Goal: Task Accomplishment & Management: Use online tool/utility

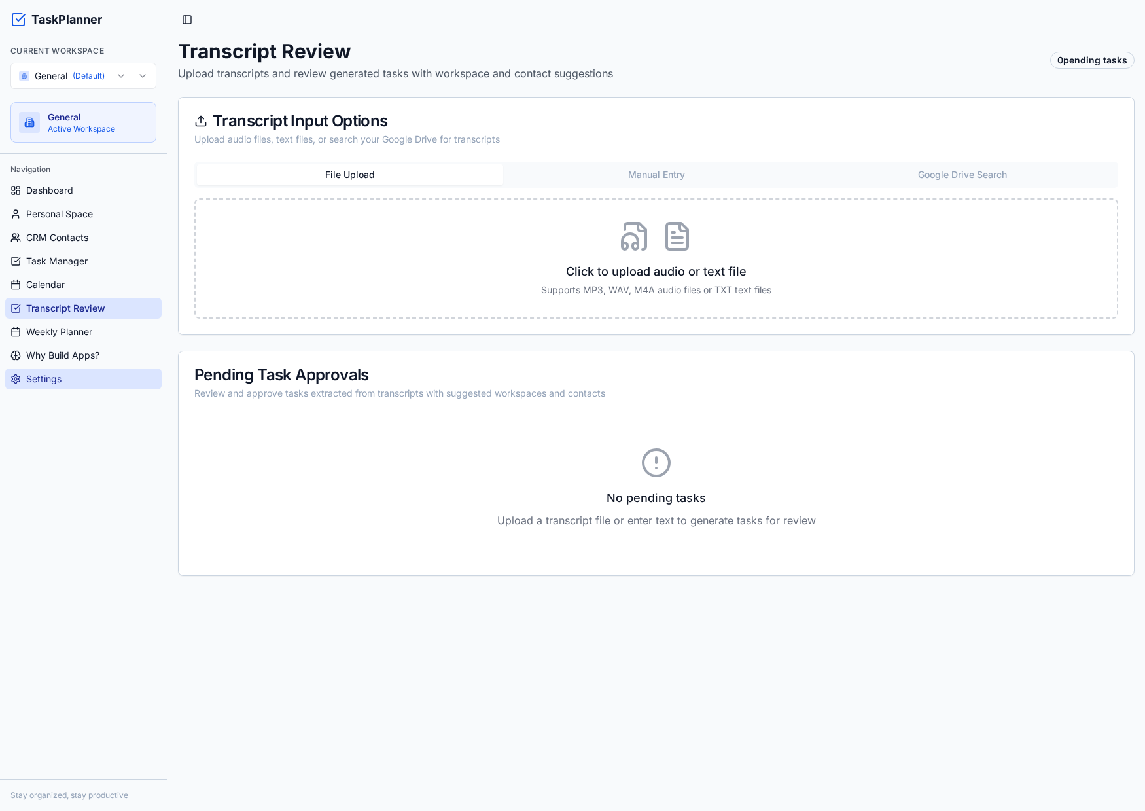
click at [75, 385] on link "Settings" at bounding box center [83, 379] width 156 height 21
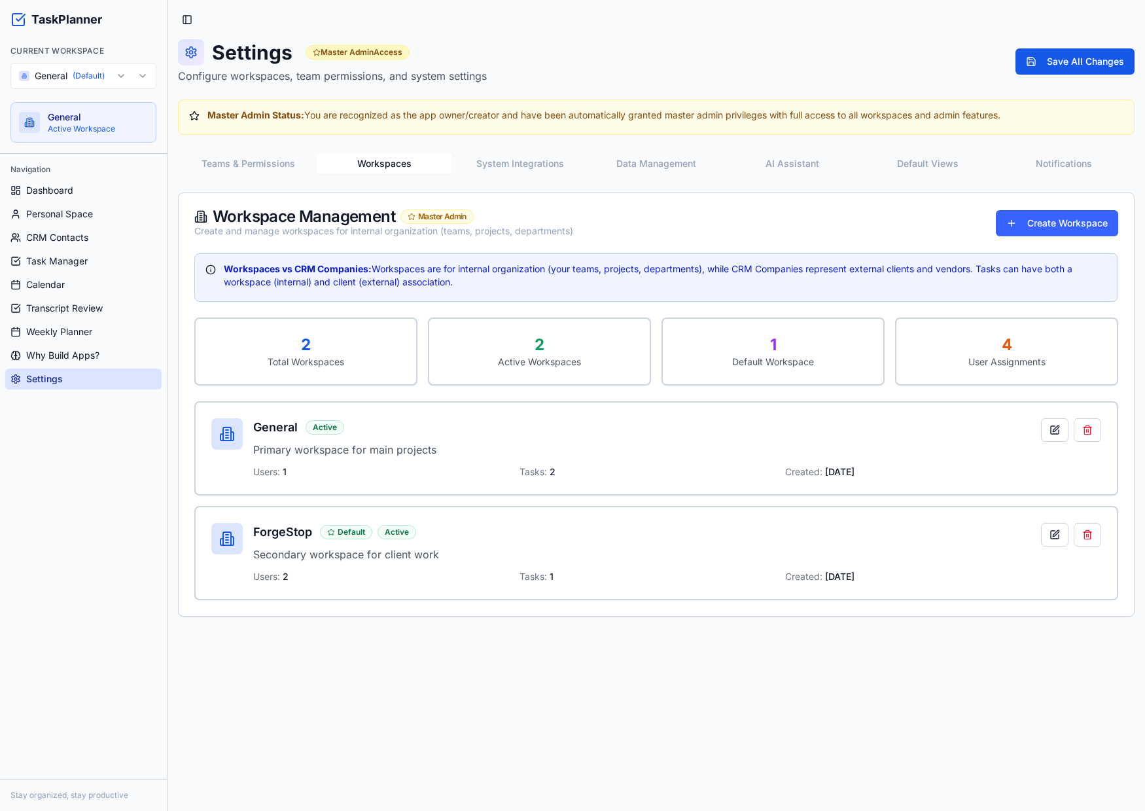
click at [409, 157] on button "Workspaces" at bounding box center [385, 163] width 136 height 21
click at [1055, 540] on button at bounding box center [1054, 535] width 27 height 24
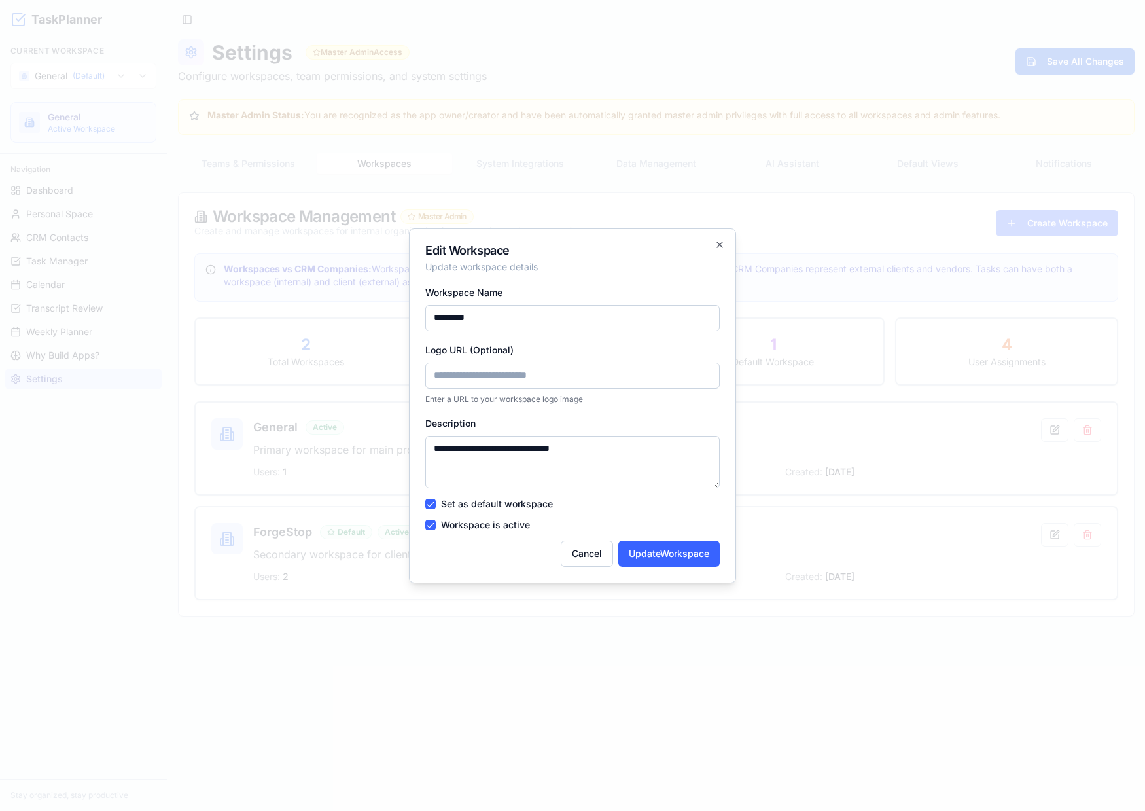
click at [531, 373] on input "Logo URL (Optional)" at bounding box center [572, 376] width 295 height 26
click at [721, 243] on icon "button" at bounding box center [719, 244] width 5 height 5
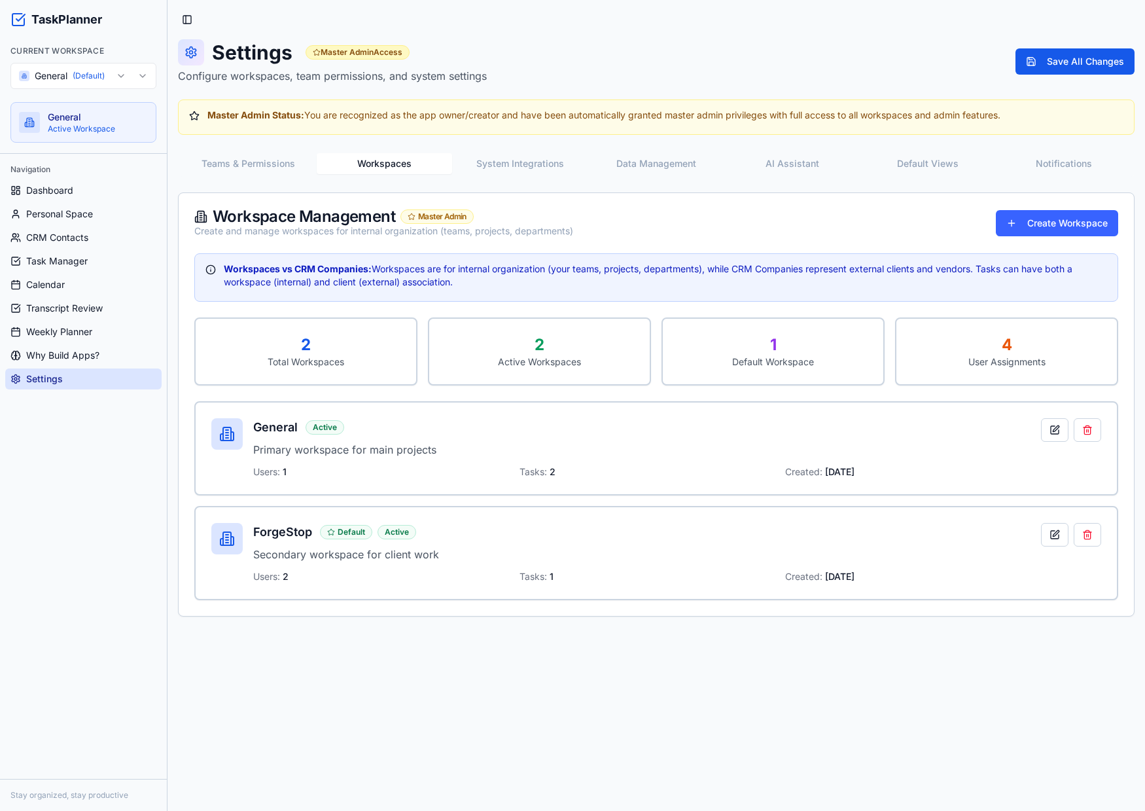
click at [513, 168] on button "System Integrations" at bounding box center [520, 163] width 136 height 21
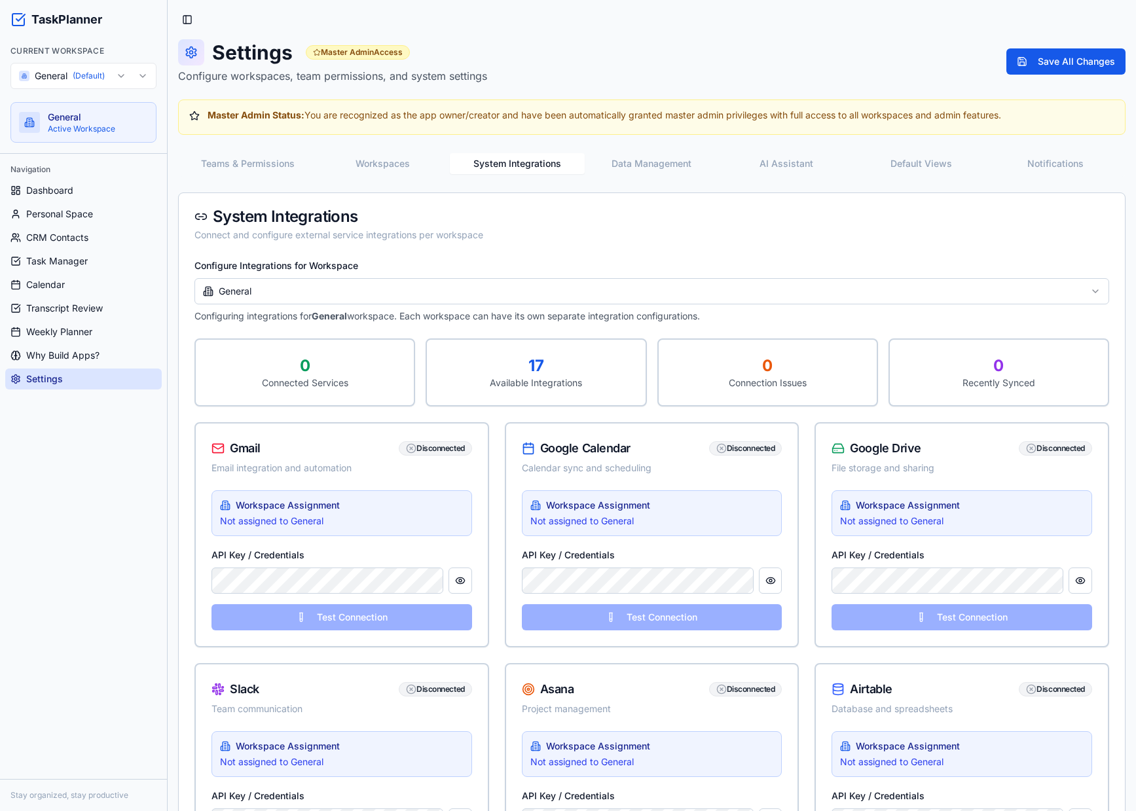
click at [892, 176] on div "Teams & Permissions Workspaces System Integrations Data Management AI Assistant…" at bounding box center [651, 164] width 947 height 26
click at [780, 163] on button "AI Assistant" at bounding box center [786, 163] width 135 height 21
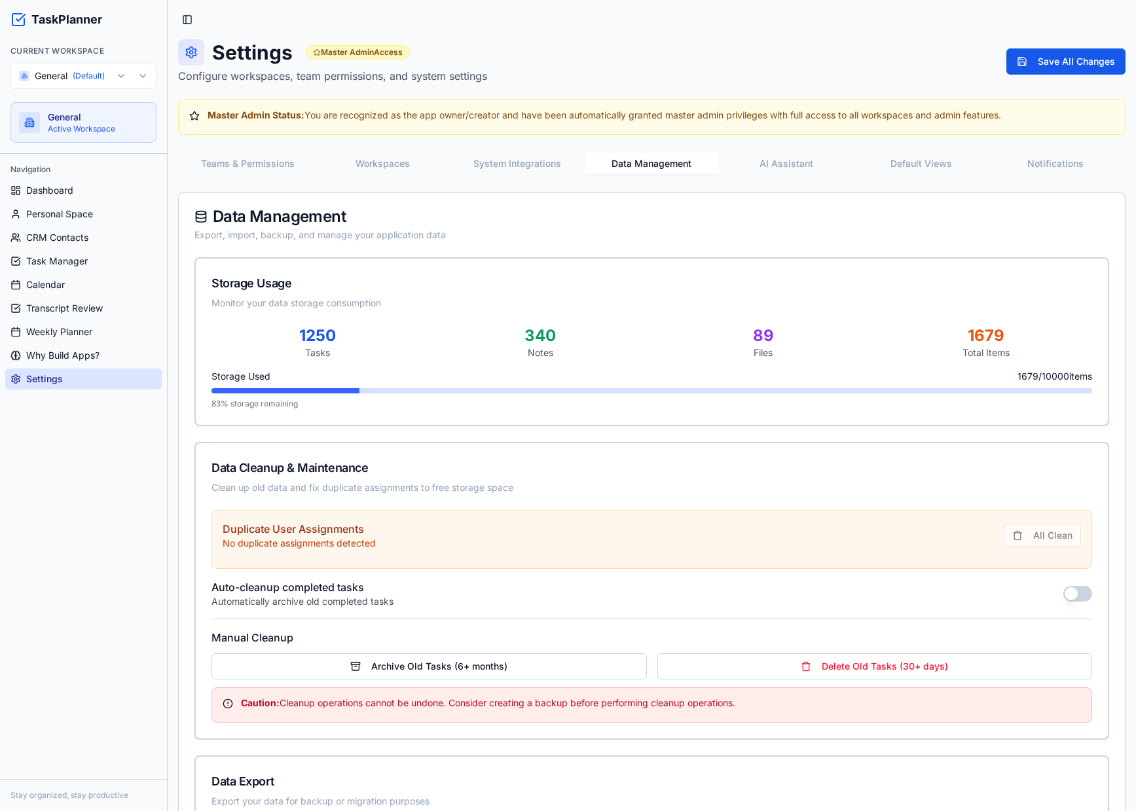
click at [683, 163] on button "Data Management" at bounding box center [651, 163] width 135 height 21
click at [74, 209] on span "Personal Space" at bounding box center [59, 213] width 67 height 13
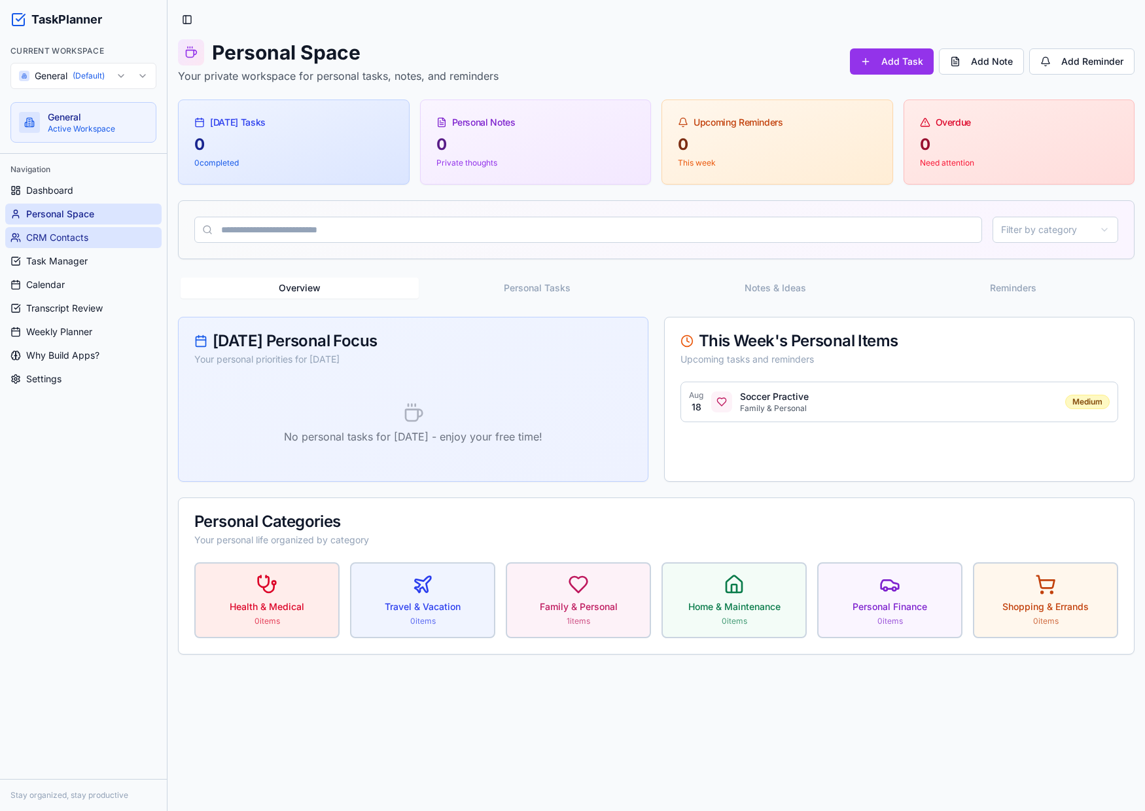
click at [68, 232] on span "CRM Contacts" at bounding box center [57, 237] width 62 height 13
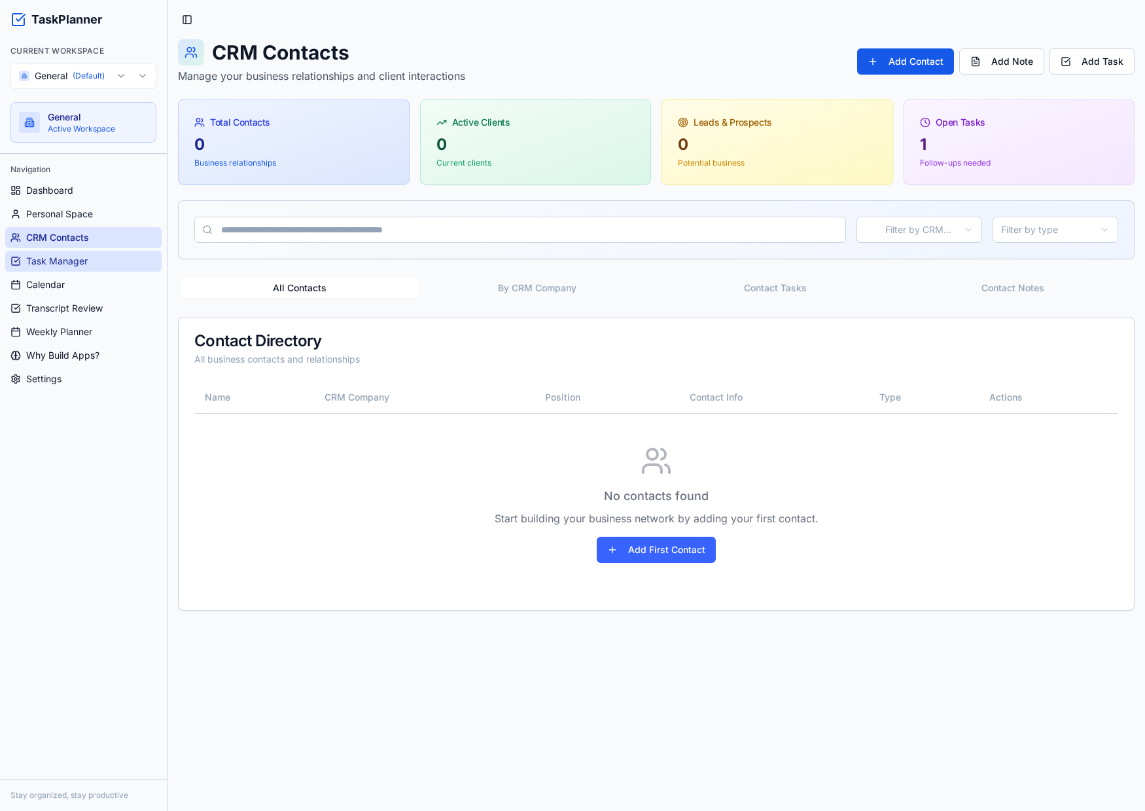
click at [71, 261] on span "Task Manager" at bounding box center [57, 261] width 62 height 13
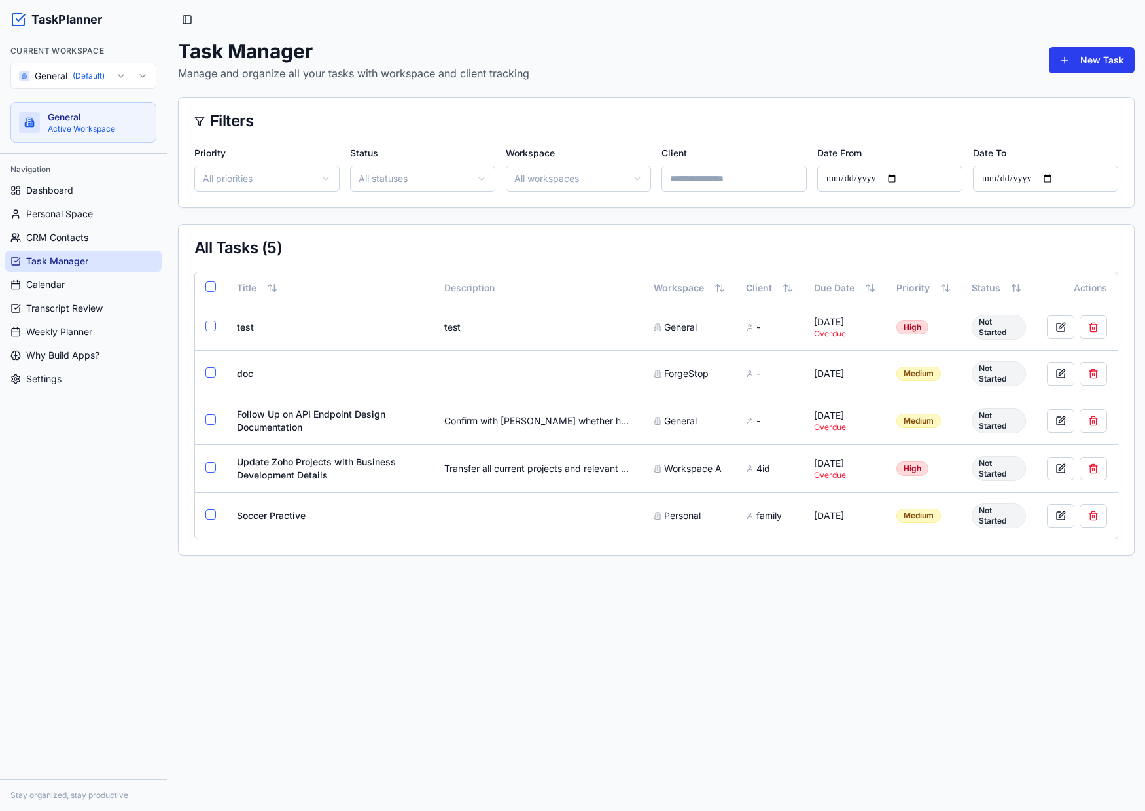
click at [1093, 65] on button "New Task" at bounding box center [1092, 60] width 86 height 26
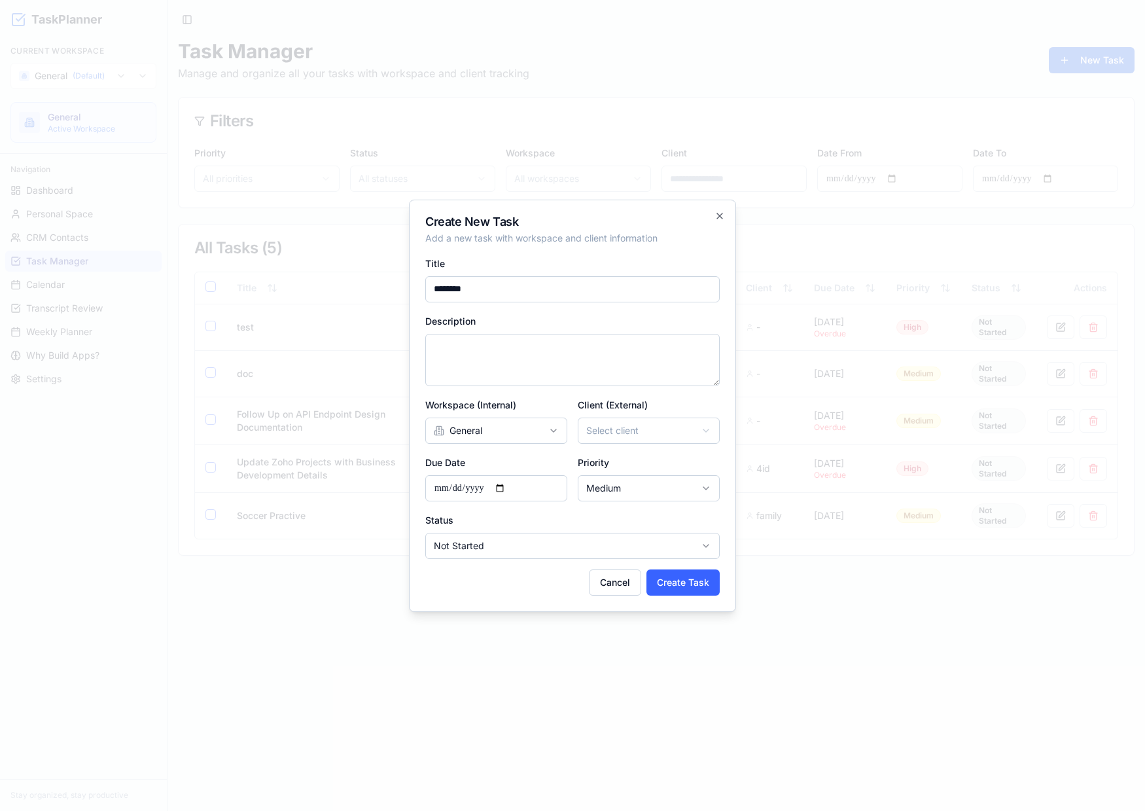
type input "********"
type textarea "**********"
click at [513, 435] on body "TaskPlanner Current Workspace General (Default) General Active Workspace Naviga…" at bounding box center [572, 405] width 1145 height 811
select select "*********"
click at [600, 428] on body "TaskPlanner Current Workspace General (Default) General Active Workspace Naviga…" at bounding box center [572, 405] width 1145 height 811
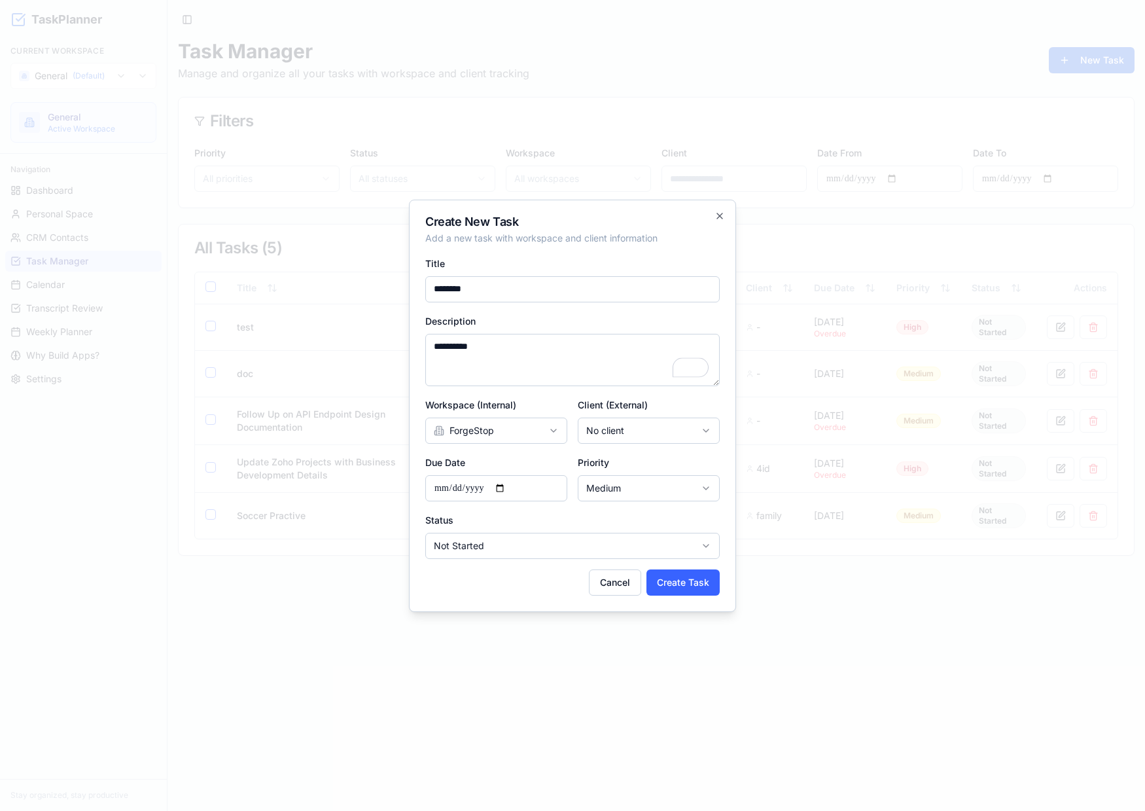
click at [492, 482] on input "**********" at bounding box center [496, 488] width 142 height 26
click at [539, 547] on body "TaskPlanner Current Workspace General (Default) General Active Workspace Naviga…" at bounding box center [572, 405] width 1145 height 811
click at [649, 483] on body "TaskPlanner Current Workspace General (Default) General Active Workspace Naviga…" at bounding box center [572, 405] width 1145 height 811
select select "****"
click at [658, 575] on button "Create Task" at bounding box center [683, 582] width 73 height 26
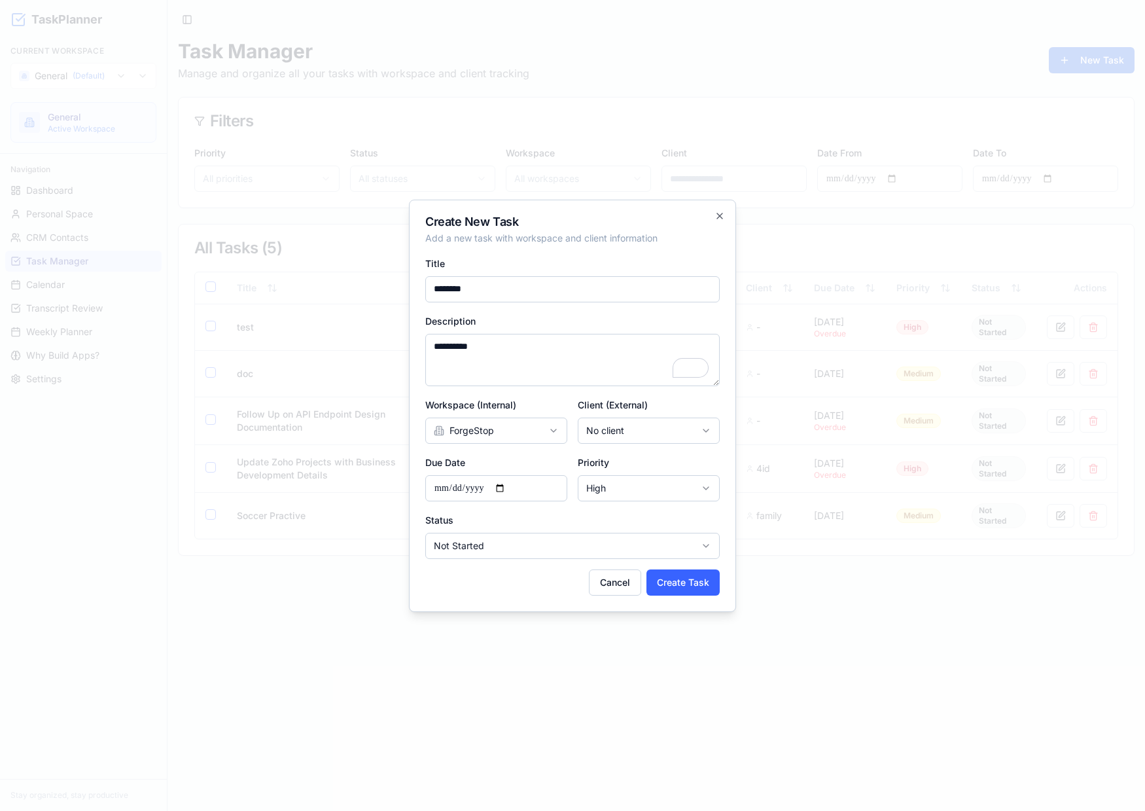
select select "*******"
select select
select select "******"
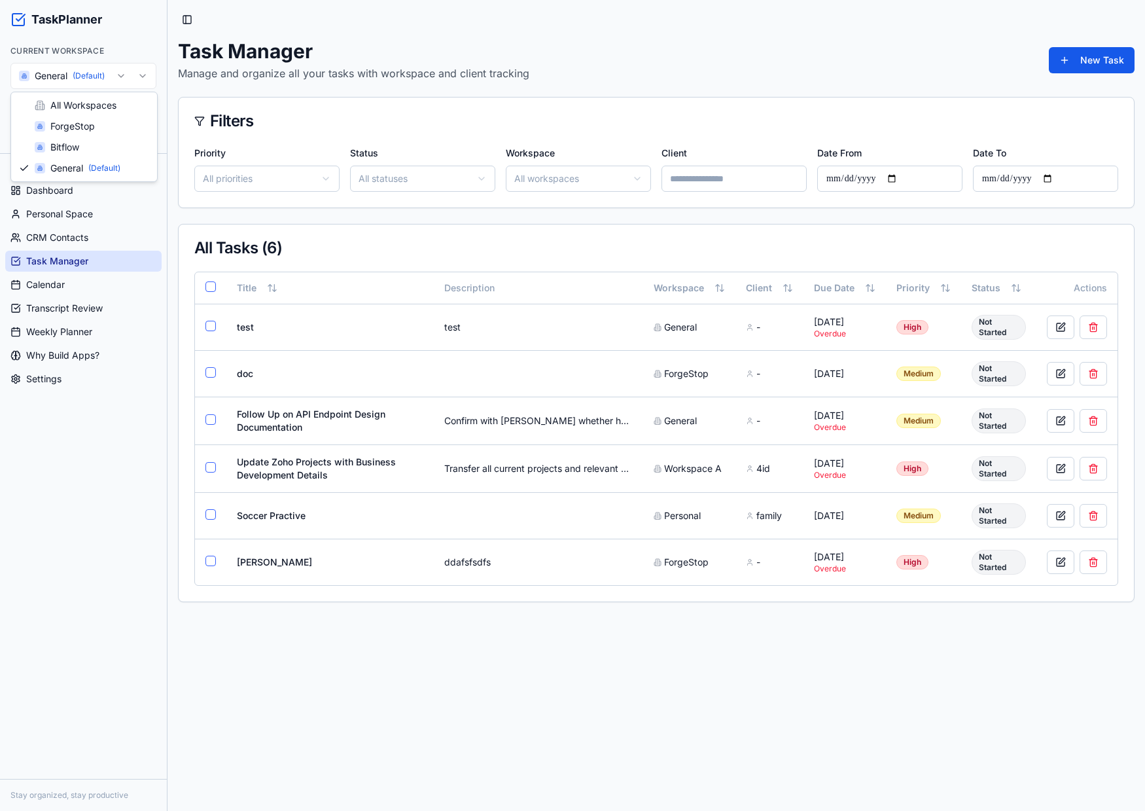
click at [98, 80] on html "TaskPlanner Current Workspace General (Default) General Active Workspace Naviga…" at bounding box center [572, 405] width 1145 height 811
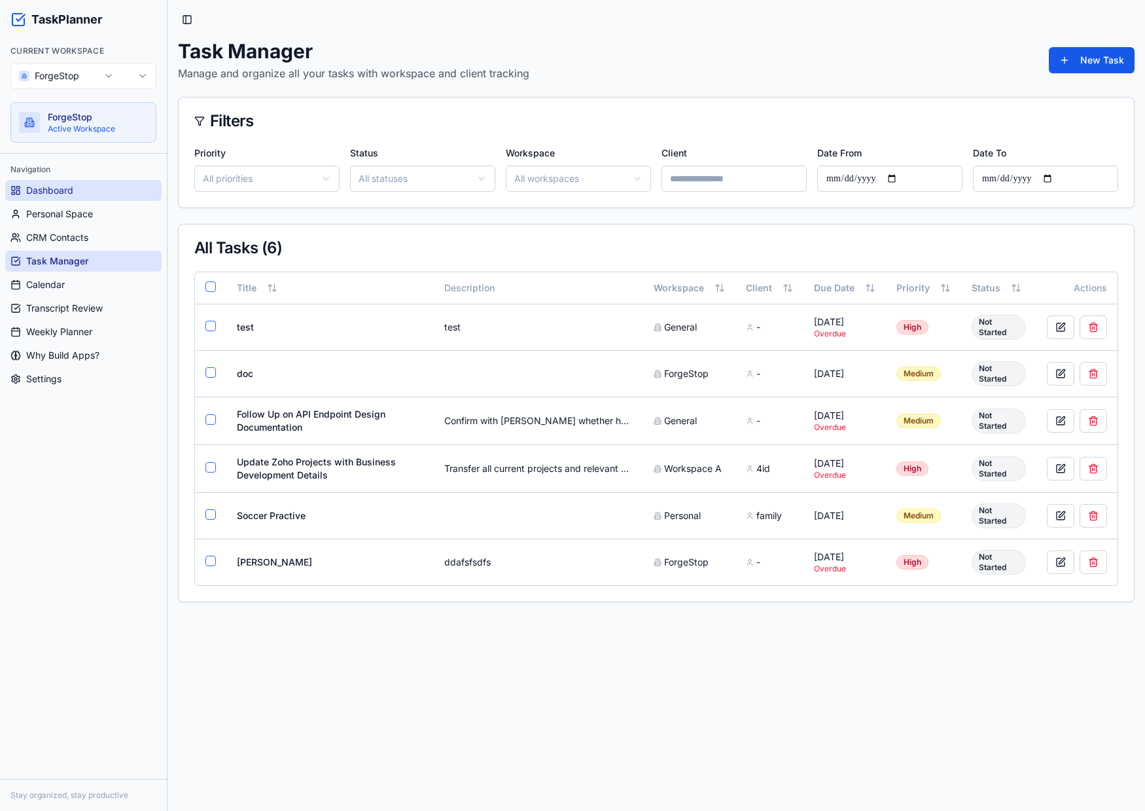
click at [59, 189] on span "Dashboard" at bounding box center [49, 190] width 47 height 13
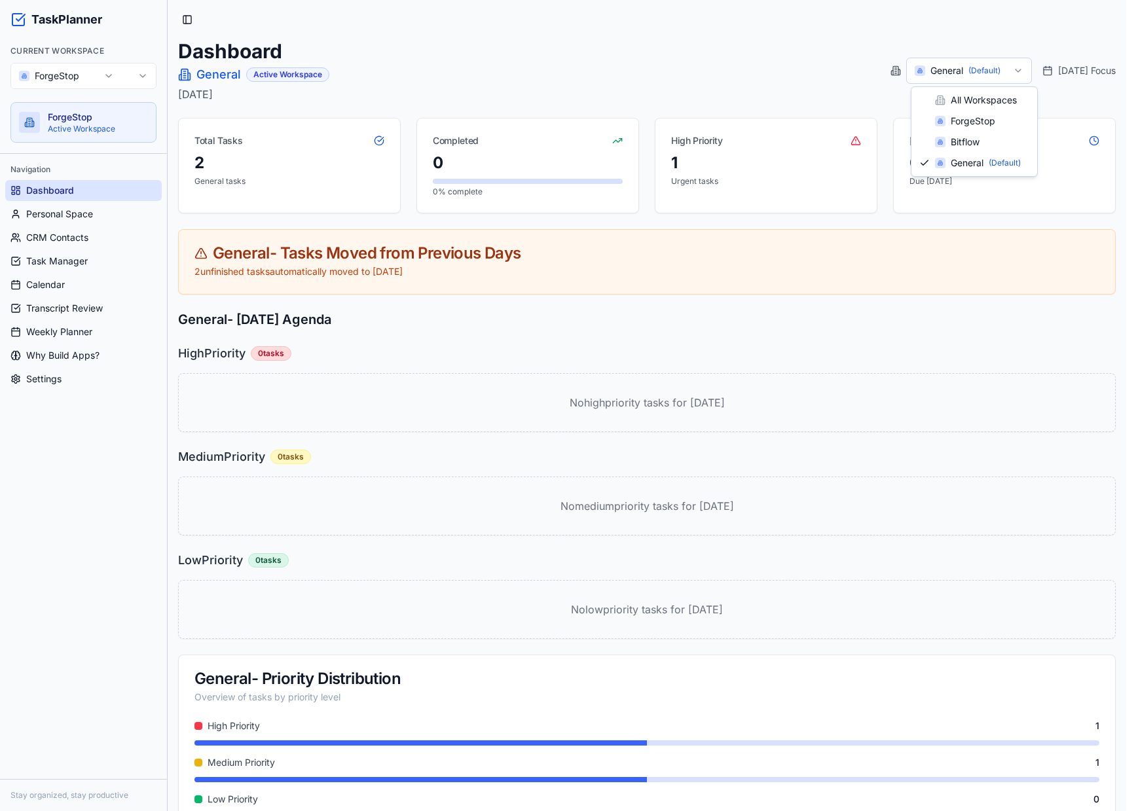
click at [984, 65] on html "TaskPlanner Current Workspace ForgeStop ForgeStop Active Workspace Navigation D…" at bounding box center [568, 423] width 1136 height 846
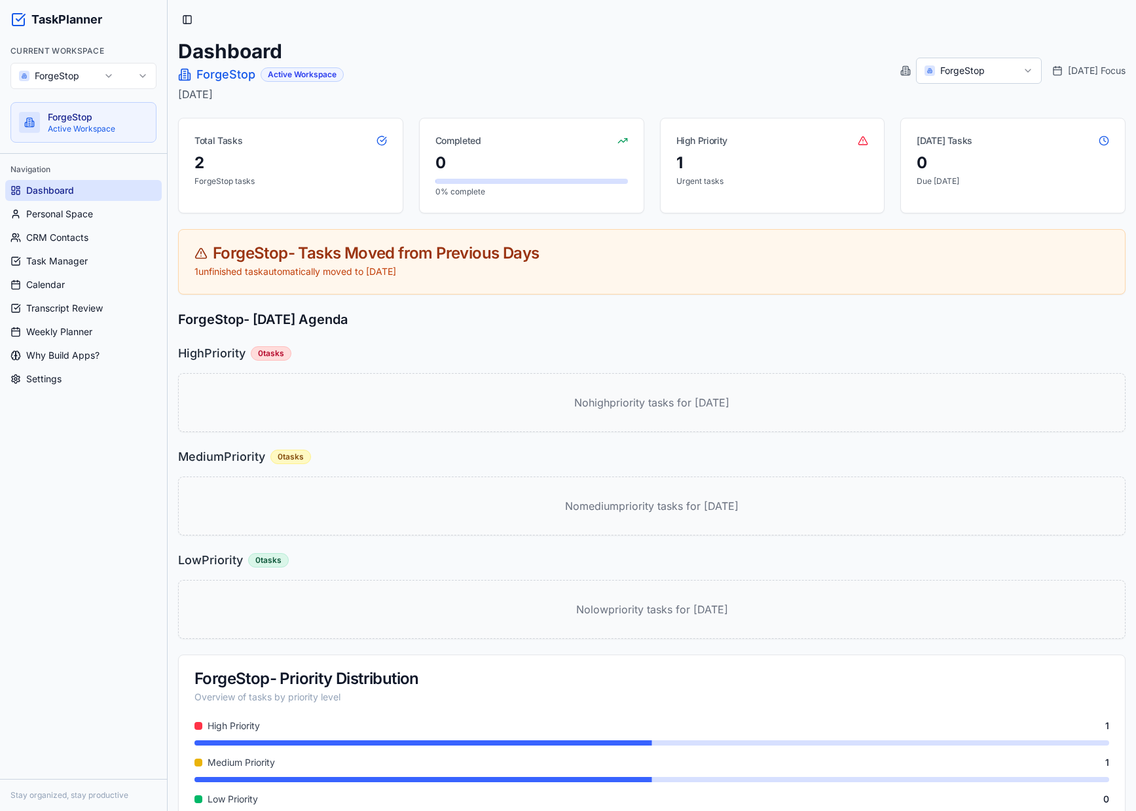
click at [960, 58] on html "TaskPlanner Current Workspace ForgeStop ForgeStop Active Workspace Navigation D…" at bounding box center [568, 423] width 1136 height 846
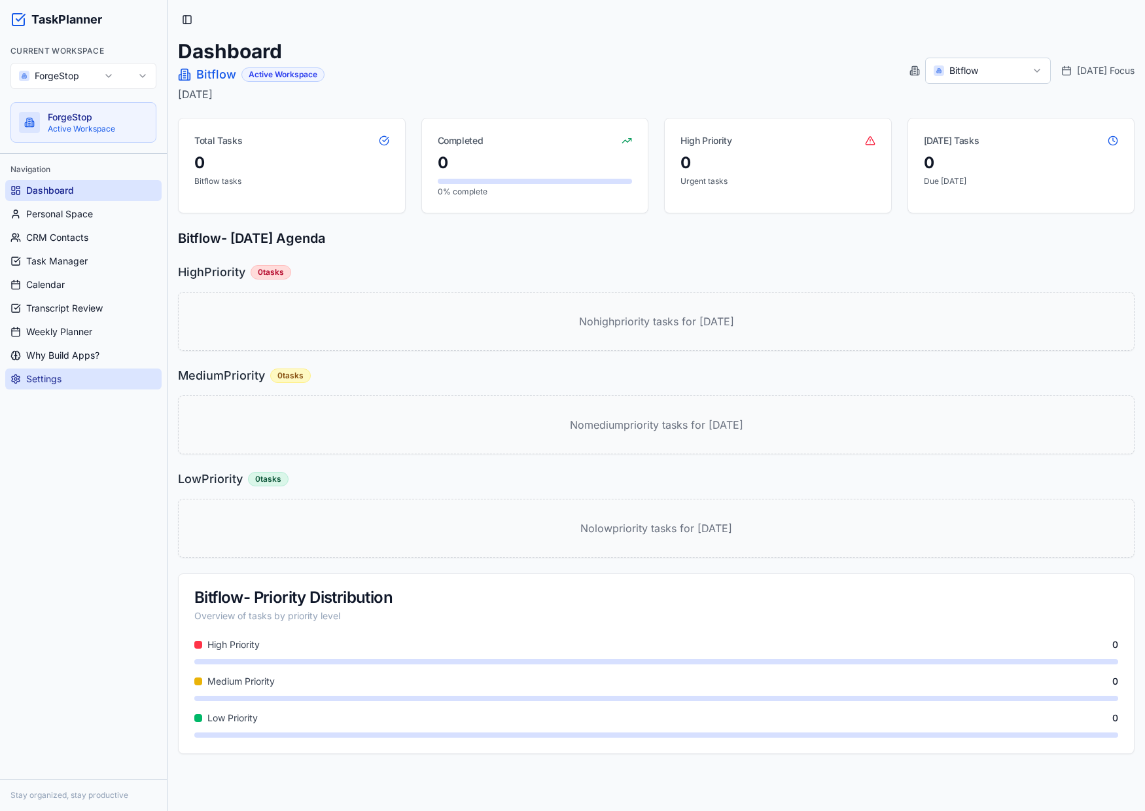
click at [86, 383] on link "Settings" at bounding box center [83, 379] width 156 height 21
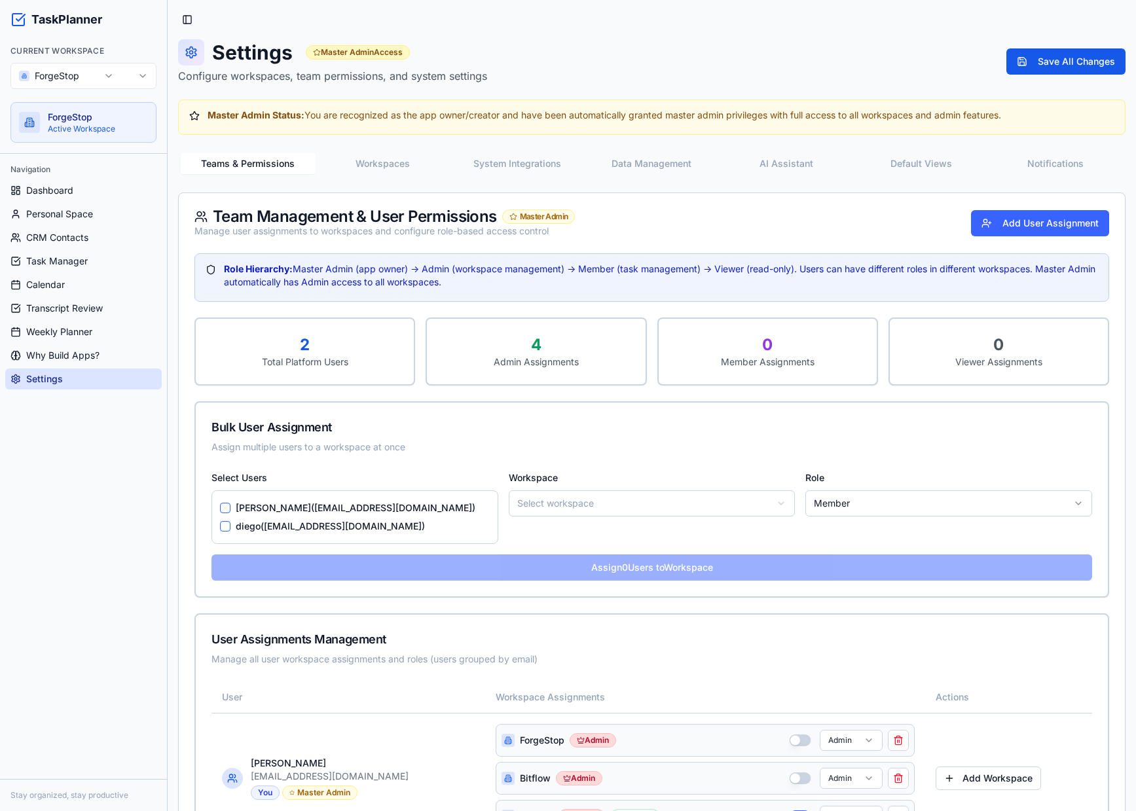
click at [414, 160] on button "Workspaces" at bounding box center [382, 163] width 135 height 21
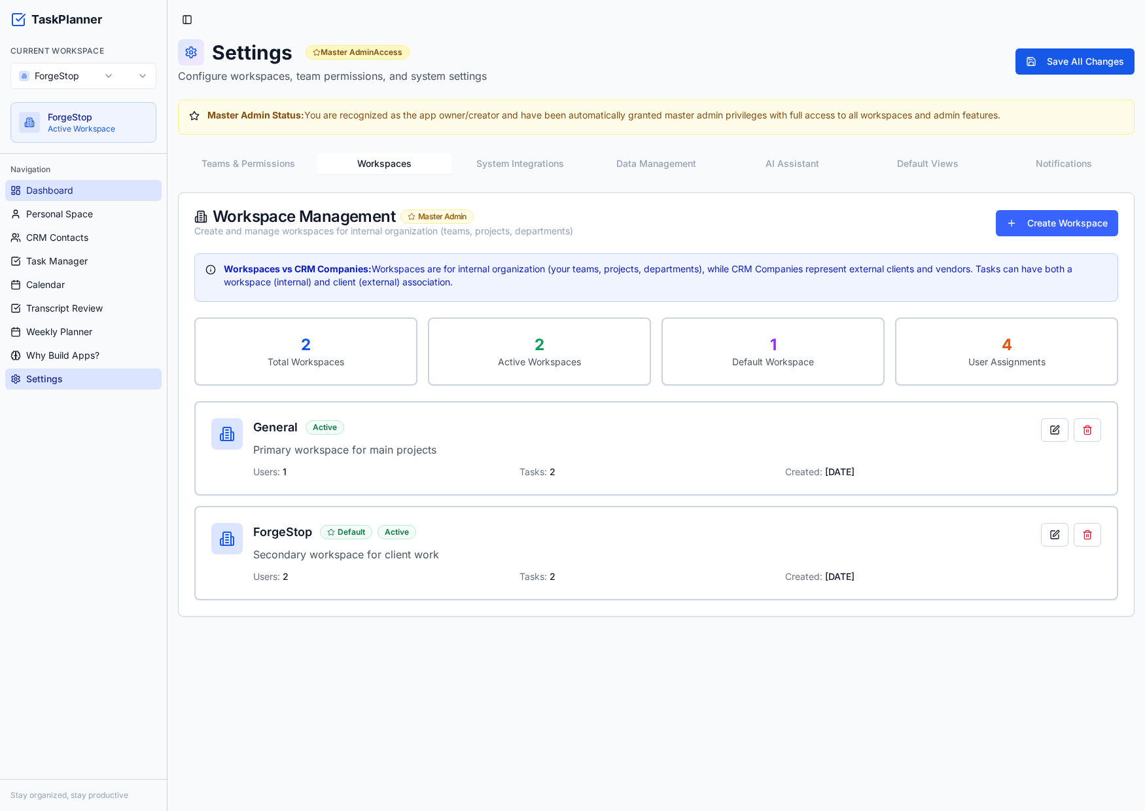
click at [75, 184] on link "Dashboard" at bounding box center [83, 190] width 156 height 21
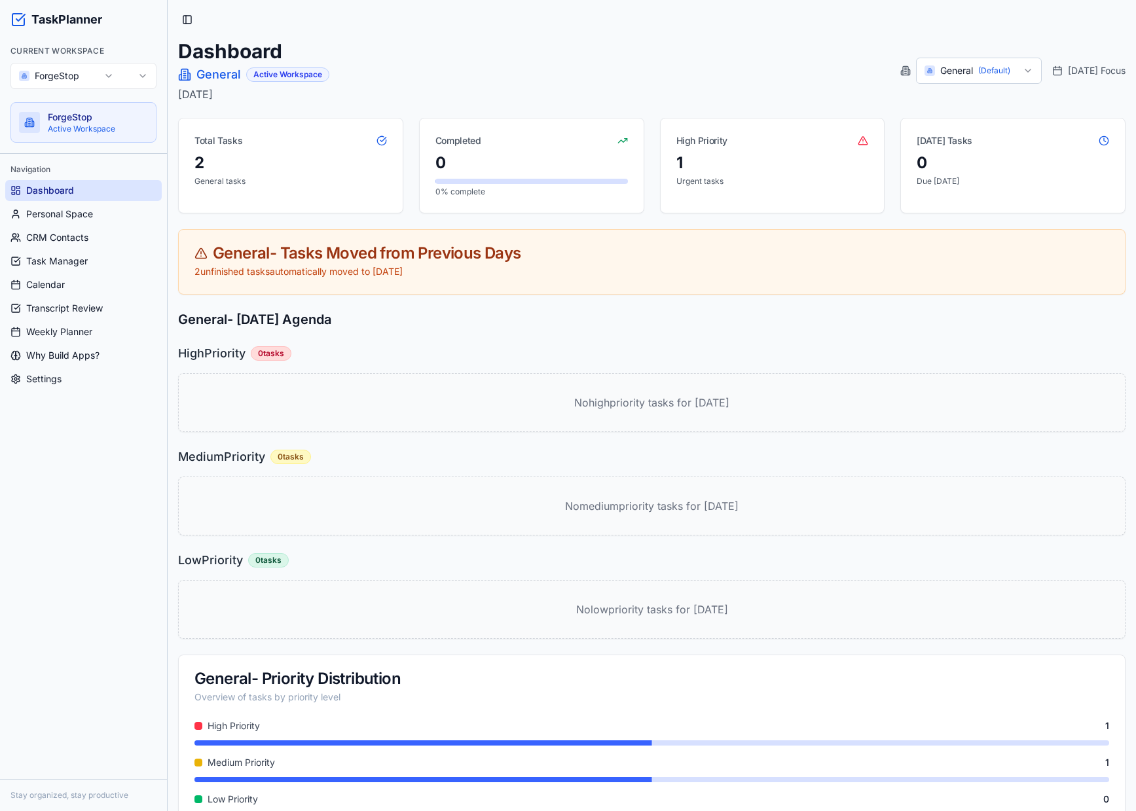
click at [69, 124] on p "Active Workspace" at bounding box center [98, 129] width 100 height 10
click at [60, 219] on span "Personal Space" at bounding box center [59, 213] width 67 height 13
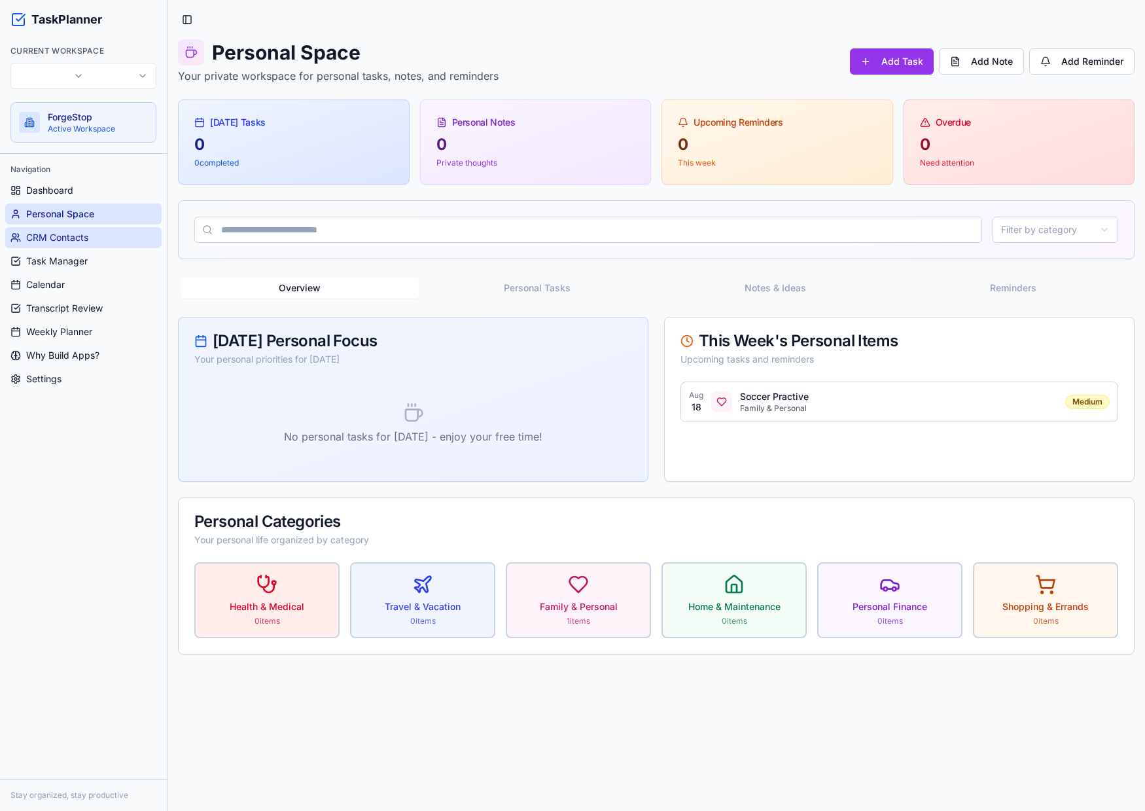
click at [71, 244] on link "CRM Contacts" at bounding box center [83, 237] width 156 height 21
